Goal: Task Accomplishment & Management: Use online tool/utility

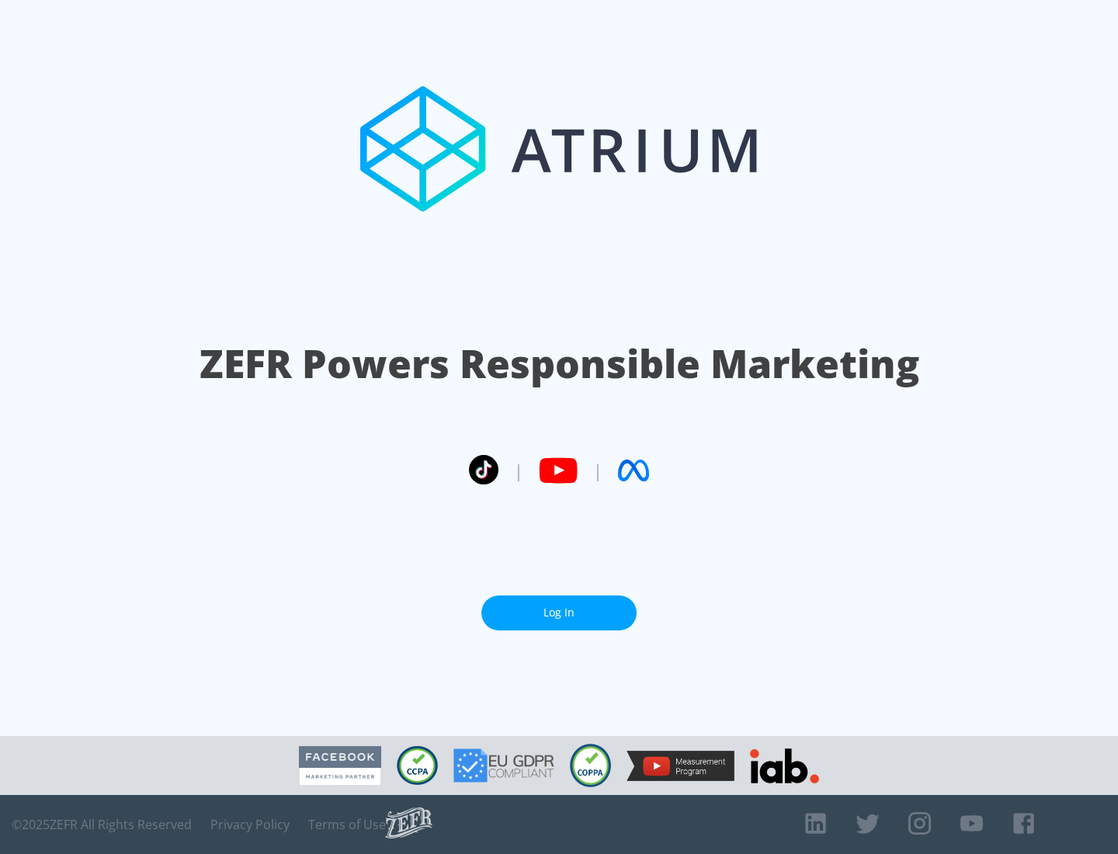
click at [559, 612] on link "Log In" at bounding box center [558, 612] width 155 height 35
